Goal: Complete application form

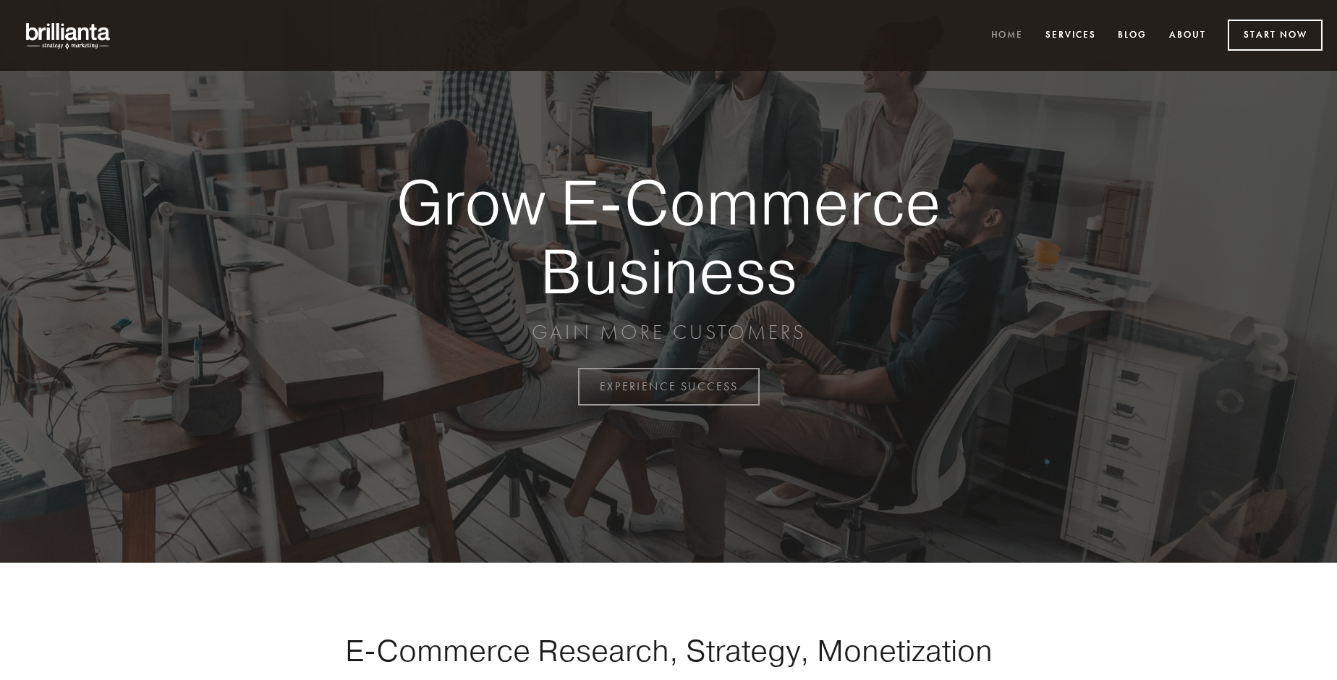
scroll to position [3794, 0]
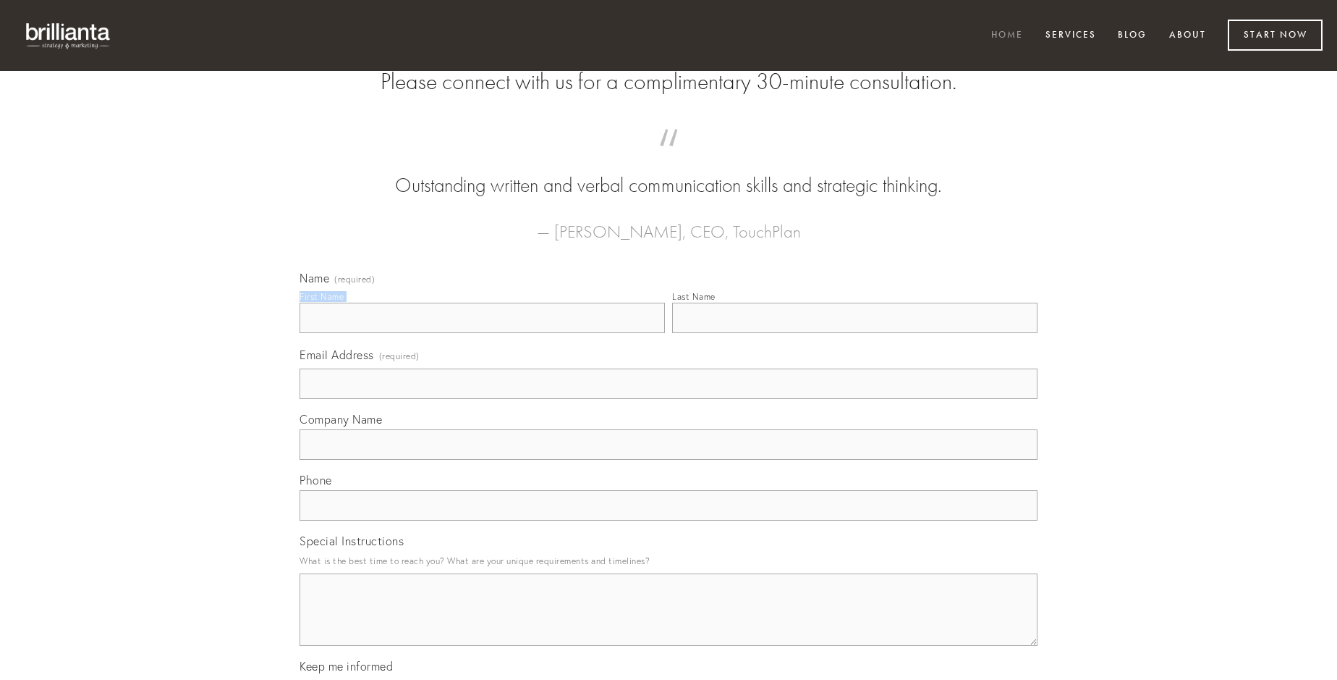
type input "[PERSON_NAME]"
click at [855, 333] on input "Last Name" at bounding box center [854, 318] width 365 height 30
type input "[PERSON_NAME]"
click at [669, 399] on input "Email Address (required)" at bounding box center [669, 383] width 738 height 30
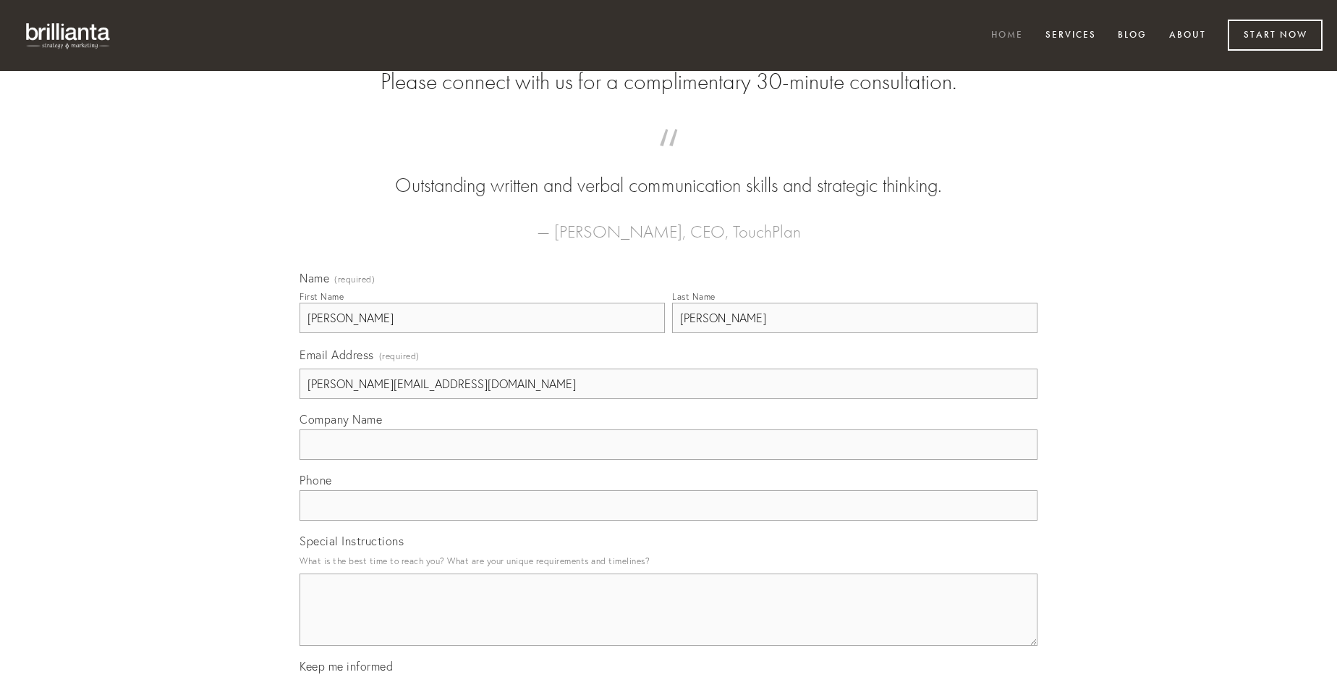
type input "[PERSON_NAME][EMAIL_ADDRESS][DOMAIN_NAME]"
click at [669, 460] on input "Company Name" at bounding box center [669, 444] width 738 height 30
type input "cuius"
click at [669, 520] on input "text" at bounding box center [669, 505] width 738 height 30
